Goal: Find specific fact: Find specific page/section

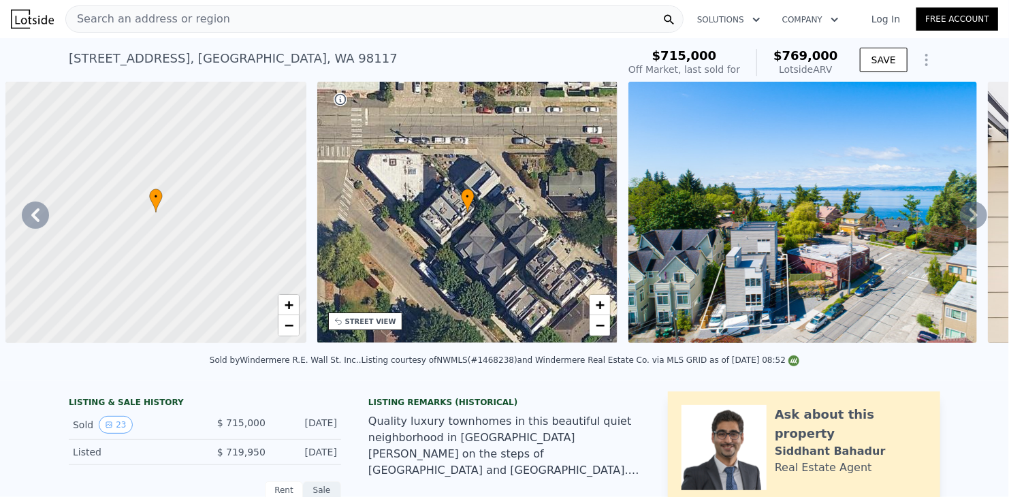
scroll to position [0, 316]
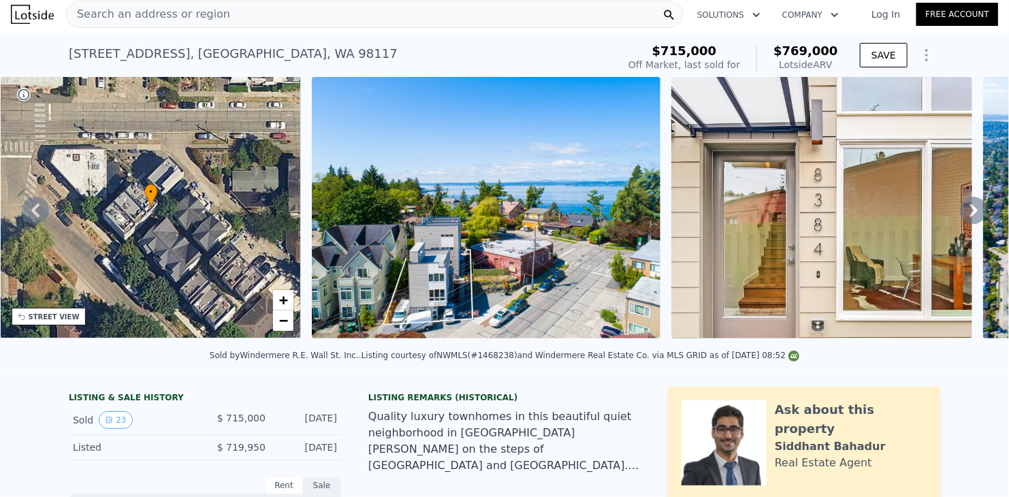
click at [969, 212] on icon at bounding box center [973, 210] width 8 height 14
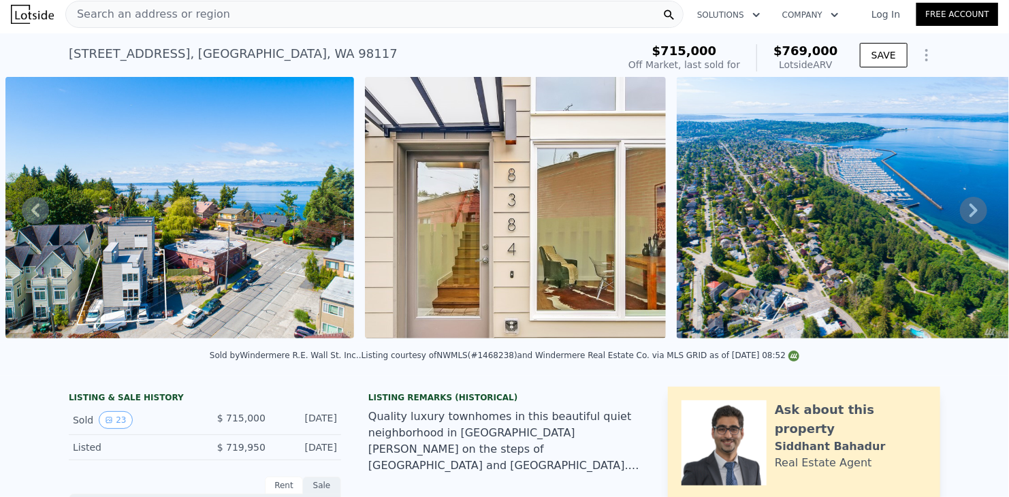
click at [969, 212] on icon at bounding box center [973, 210] width 8 height 14
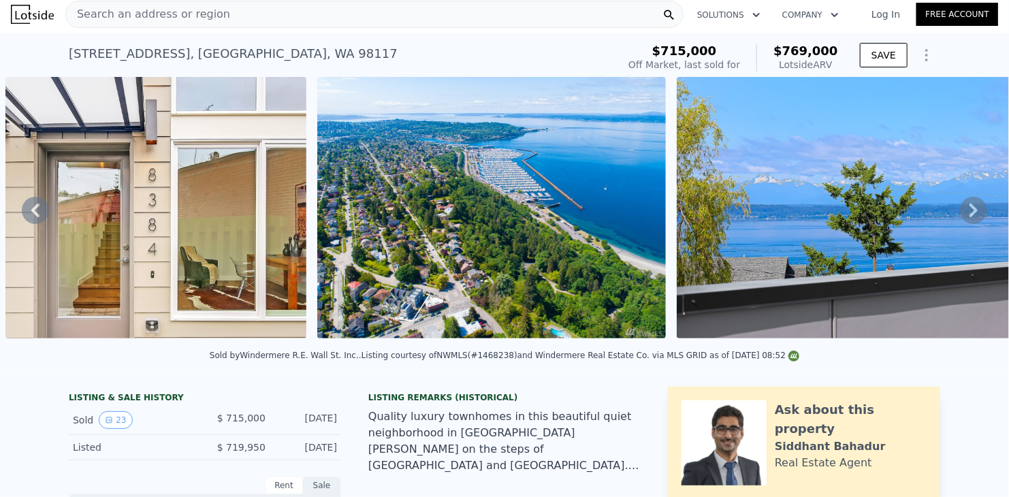
click at [488, 198] on img at bounding box center [491, 207] width 348 height 261
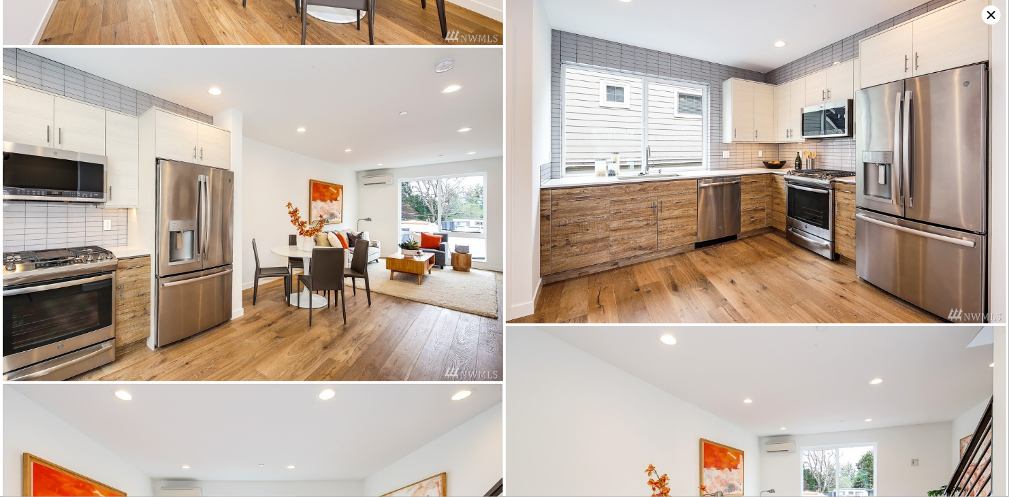
scroll to position [2087, 0]
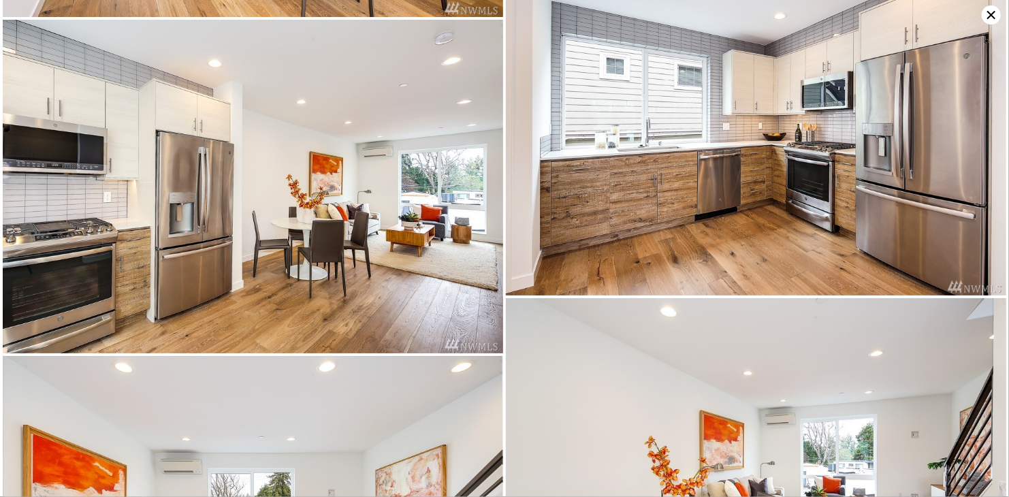
click at [448, 151] on img at bounding box center [253, 186] width 500 height 333
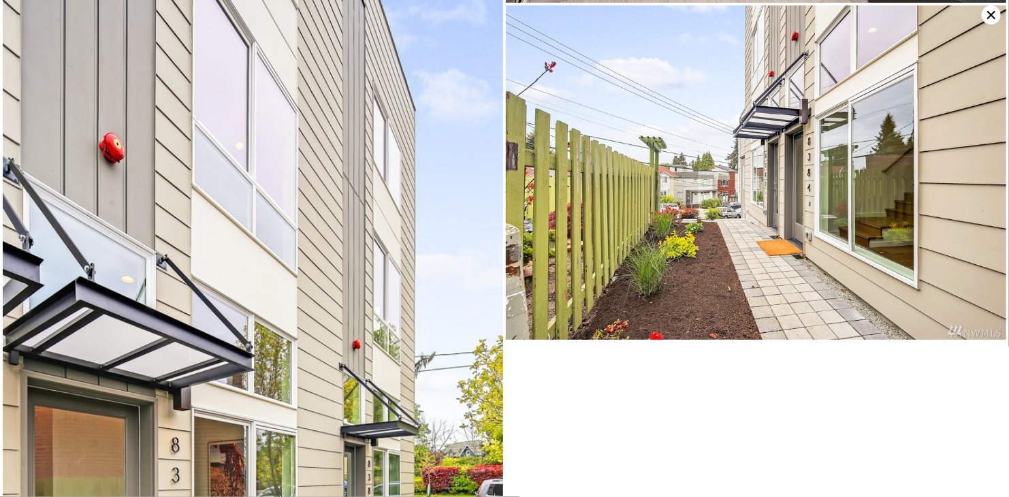
scroll to position [3777, 0]
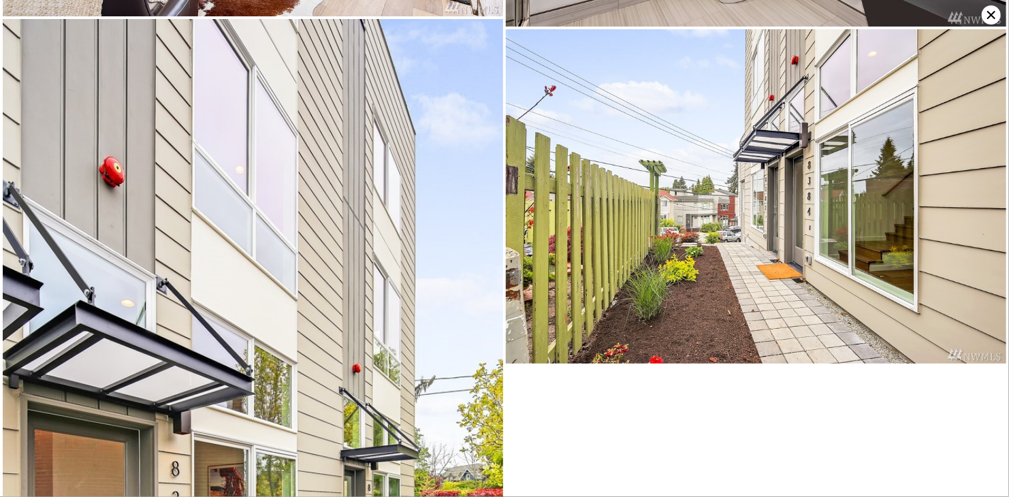
click at [255, 184] on img at bounding box center [253, 394] width 500 height 750
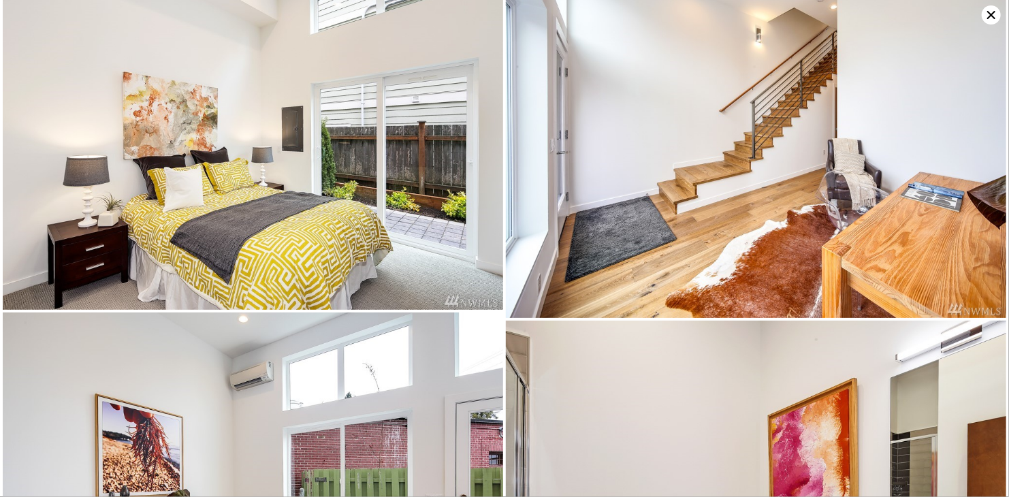
scroll to position [3090, 0]
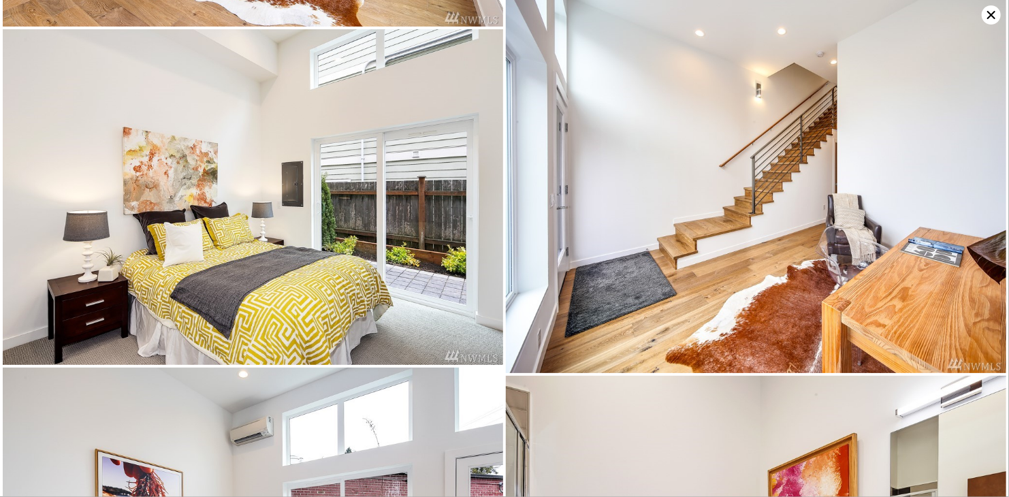
click at [986, 14] on icon at bounding box center [990, 14] width 19 height 19
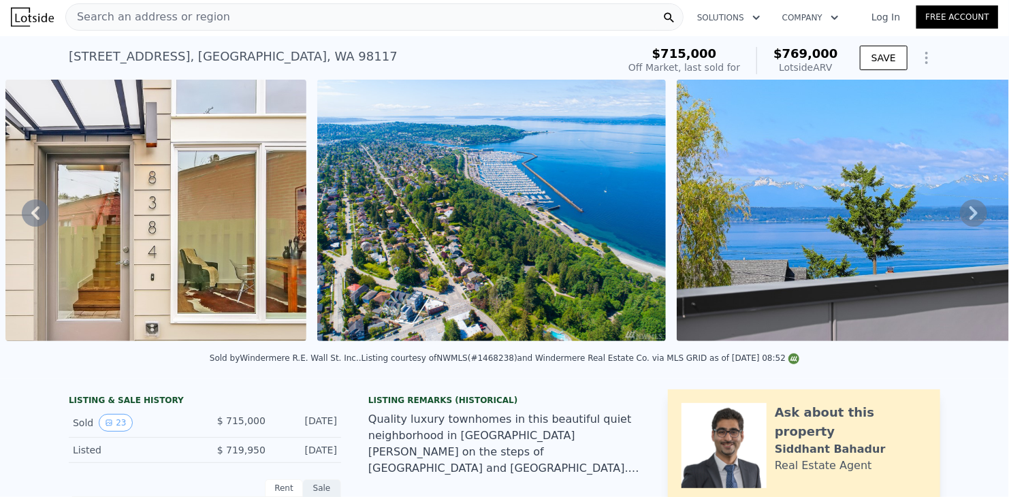
scroll to position [0, 0]
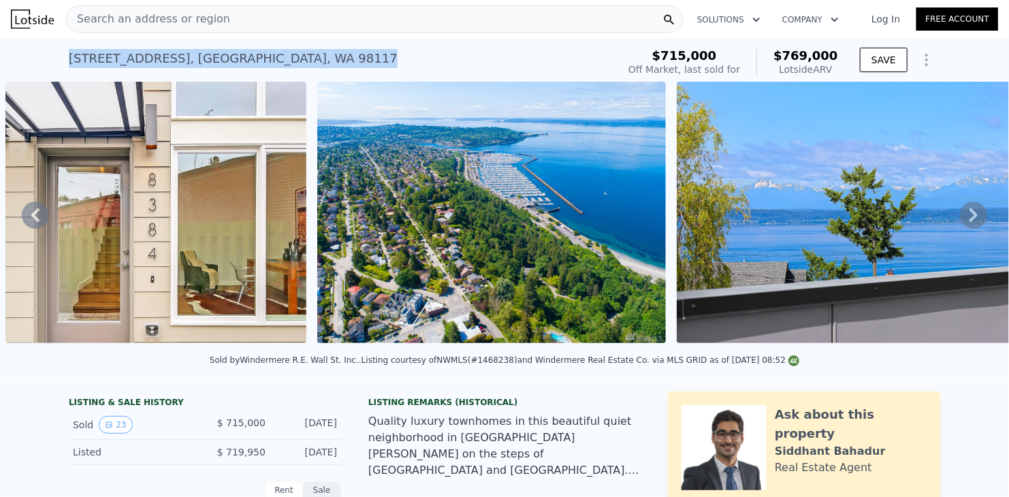
drag, startPoint x: 293, startPoint y: 52, endPoint x: 62, endPoint y: 61, distance: 231.6
click at [62, 61] on div "[STREET_ADDRESS] Sold [DATE] for $715k (~ARV $769k ) $715,000 Off Market, last …" at bounding box center [504, 60] width 1009 height 44
copy div "[STREET_ADDRESS]"
